Goal: Book appointment/travel/reservation

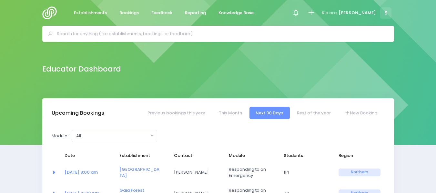
select select "5"
click at [50, 12] on img at bounding box center [51, 12] width 18 height 13
select select "5"
click at [67, 34] on input "text" at bounding box center [221, 34] width 328 height 10
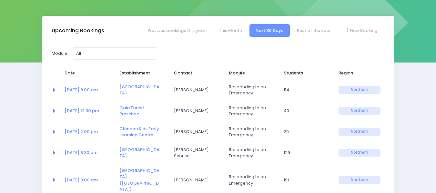
scroll to position [92, 0]
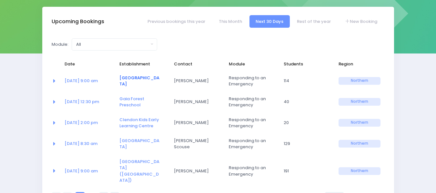
click at [130, 78] on link "[GEOGRAPHIC_DATA]" at bounding box center [139, 81] width 40 height 13
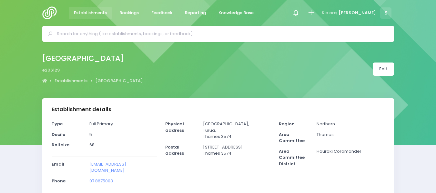
select select "5"
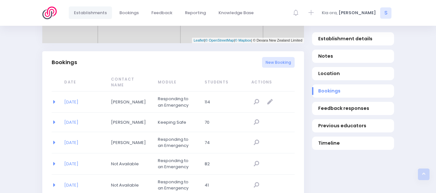
scroll to position [394, 0]
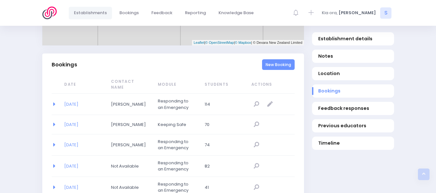
click at [286, 63] on link "New Booking" at bounding box center [278, 64] width 33 height 11
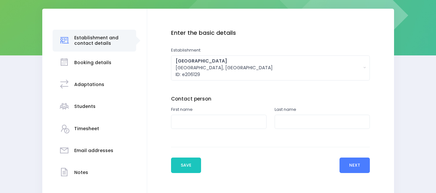
click at [354, 169] on button "Next" at bounding box center [354, 165] width 31 height 15
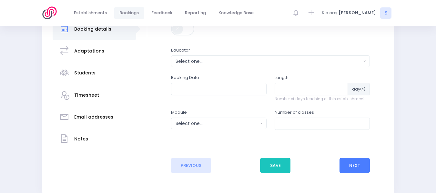
scroll to position [126, 0]
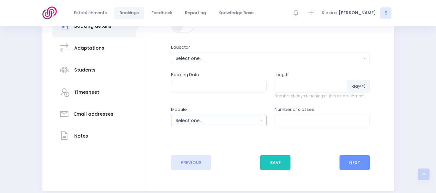
click at [261, 119] on button "Select one..." at bounding box center [218, 121] width 95 height 12
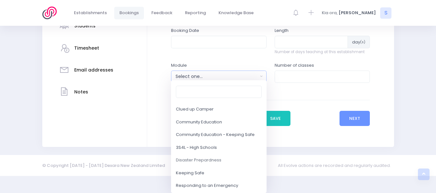
scroll to position [0, 0]
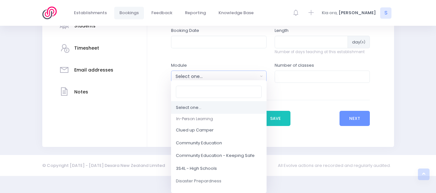
click at [430, 62] on div "Establishment and contact details Notes" at bounding box center [218, 37] width 436 height 219
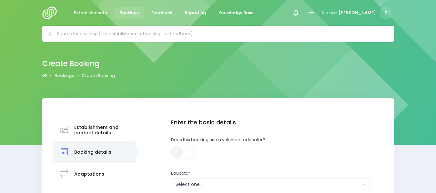
click at [48, 13] on img at bounding box center [51, 12] width 18 height 13
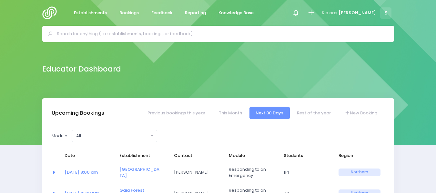
select select "5"
